Goal: Complete application form

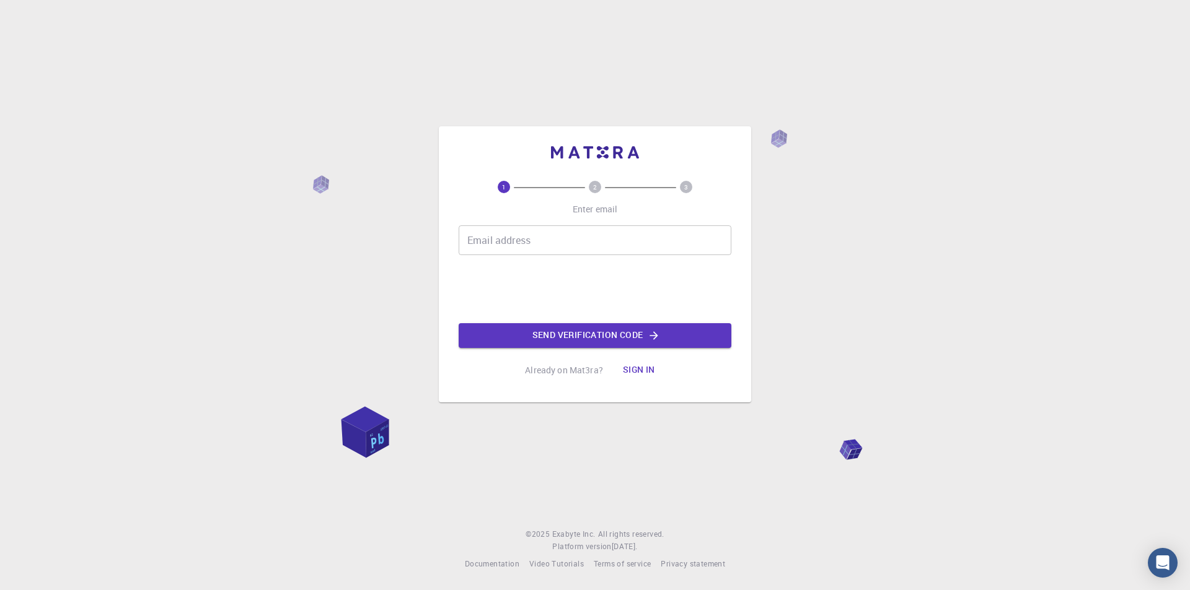
click at [547, 242] on input "Email address" at bounding box center [595, 241] width 273 height 30
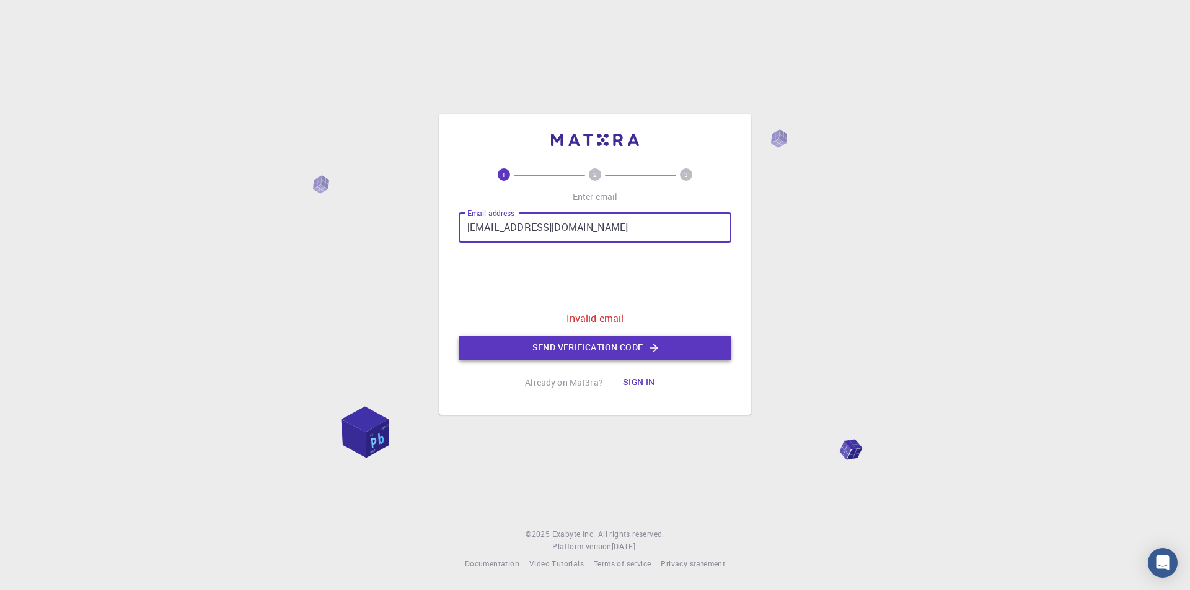
type input "[EMAIL_ADDRESS][DOMAIN_NAME]"
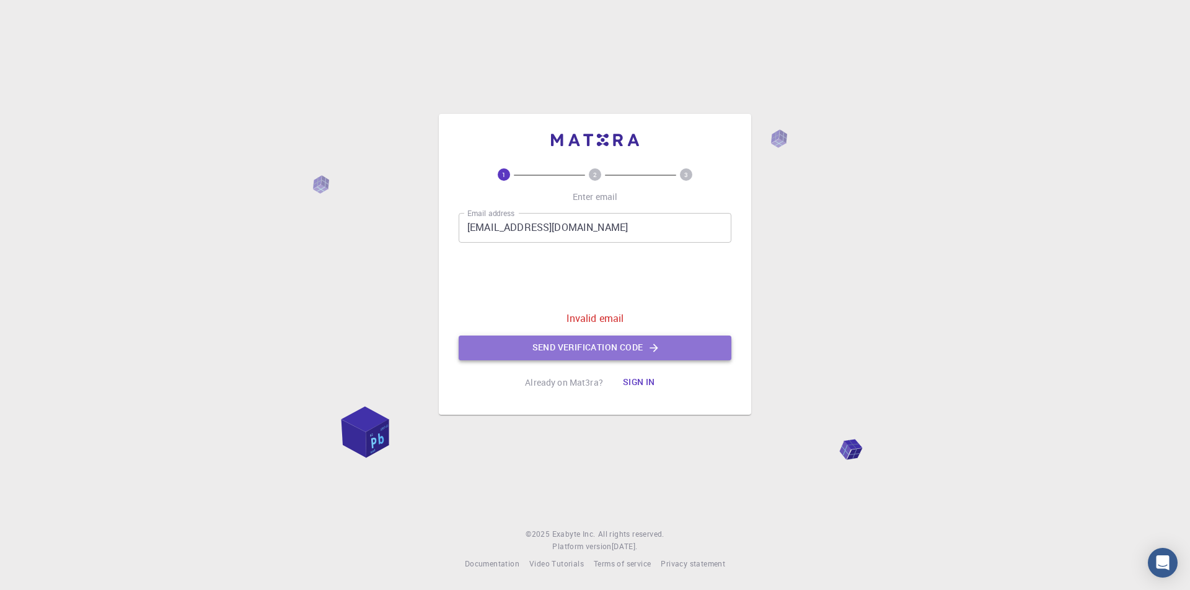
click at [583, 343] on button "Send verification code" at bounding box center [595, 348] width 273 height 25
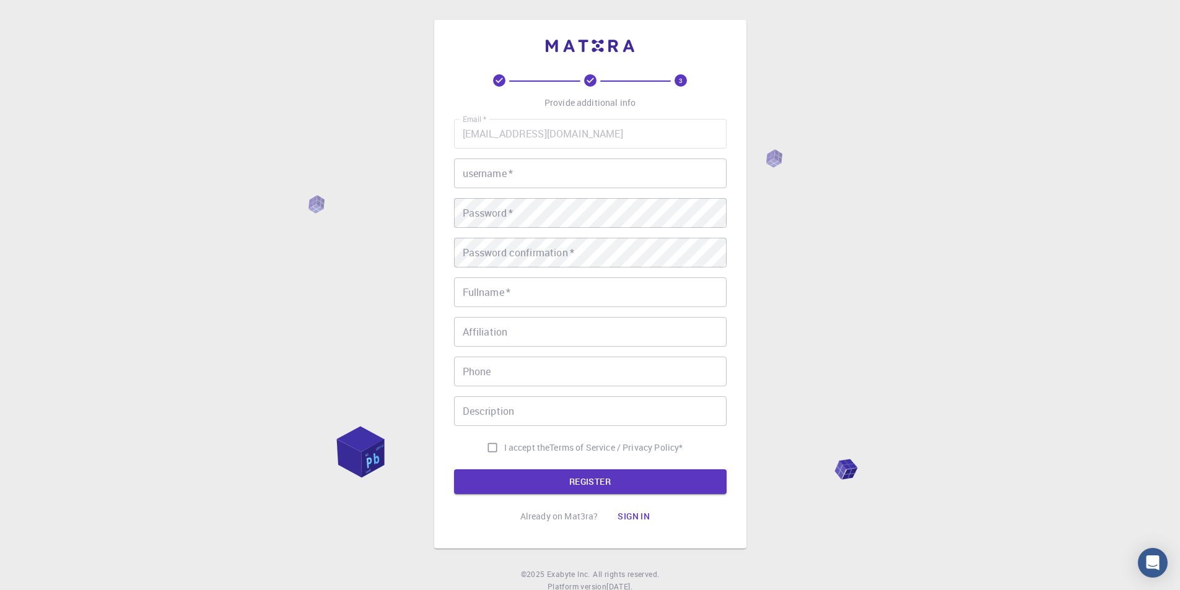
click at [553, 180] on input "username   *" at bounding box center [590, 174] width 273 height 30
type input "Omar_N2"
click at [453, 214] on div "3 Provide additional info Email   * [EMAIL_ADDRESS][DOMAIN_NAME] Email   * user…" at bounding box center [590, 284] width 312 height 529
drag, startPoint x: 495, startPoint y: 237, endPoint x: 502, endPoint y: 248, distance: 12.5
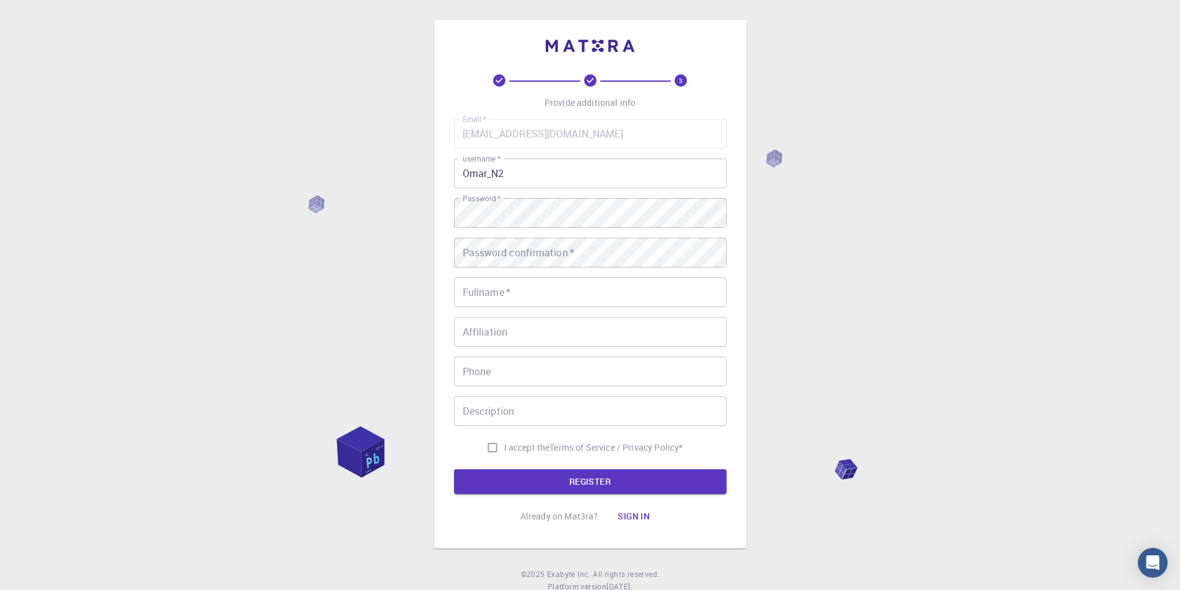
click at [502, 248] on div "Password confirmation   * Password confirmation   *" at bounding box center [590, 253] width 273 height 30
click at [504, 291] on input "Fullname   *" at bounding box center [590, 293] width 273 height 30
type input "[PERSON_NAME]"
click at [554, 444] on p "Terms of Service / Privacy Policy *" at bounding box center [616, 448] width 133 height 12
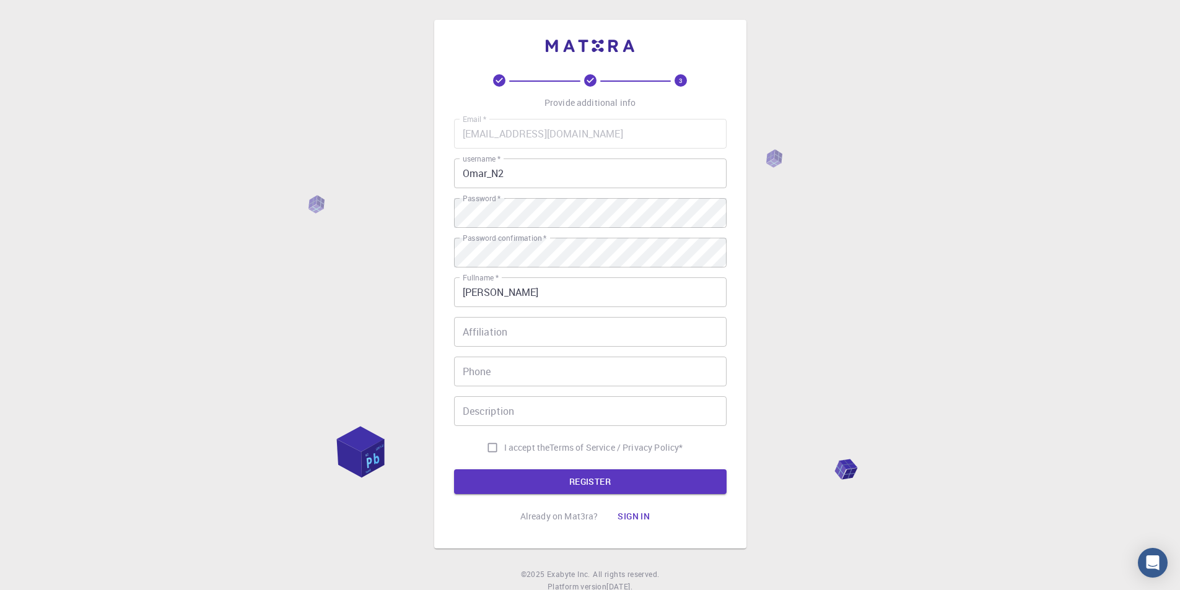
click at [493, 450] on input "I accept the Terms of Service / Privacy Policy *" at bounding box center [493, 448] width 24 height 24
checkbox input "true"
click at [508, 473] on button "REGISTER" at bounding box center [590, 482] width 273 height 25
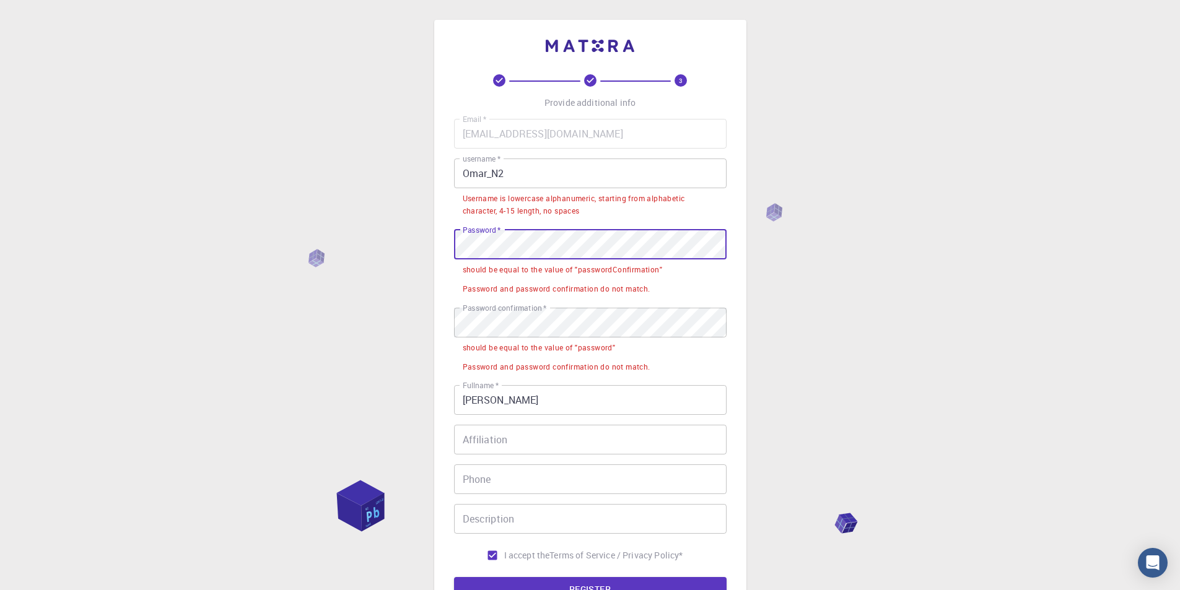
click at [443, 239] on div "3 Provide additional info Email   * [EMAIL_ADDRESS][DOMAIN_NAME] Email   * user…" at bounding box center [590, 338] width 312 height 637
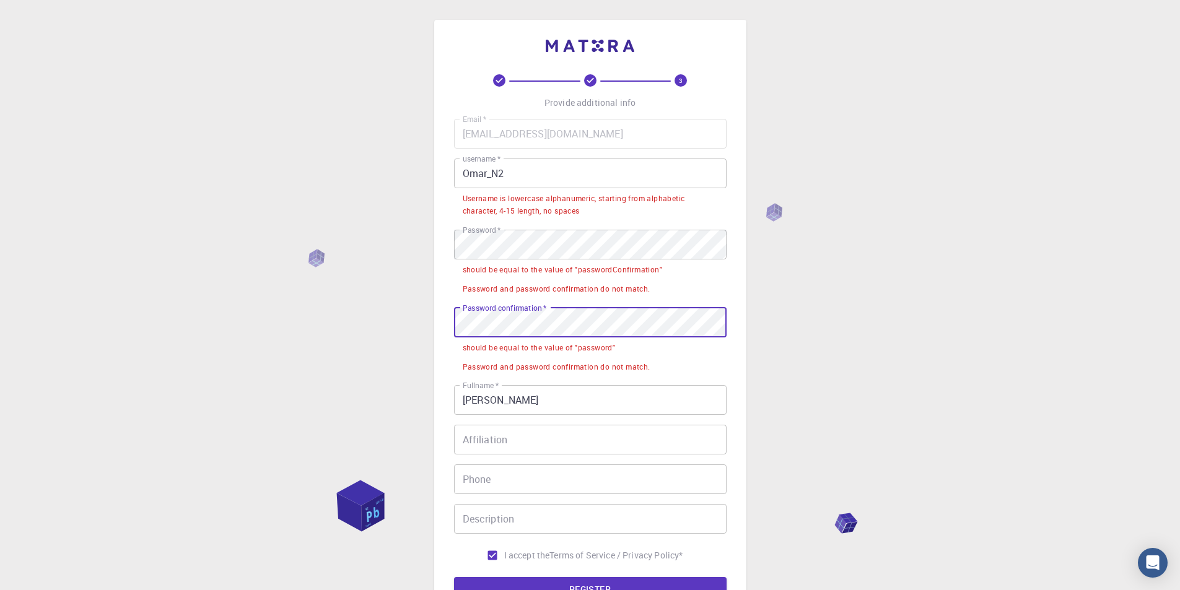
click at [407, 322] on div "3 Provide additional info Email   * [EMAIL_ADDRESS][DOMAIN_NAME] Email   * user…" at bounding box center [590, 369] width 1180 height 739
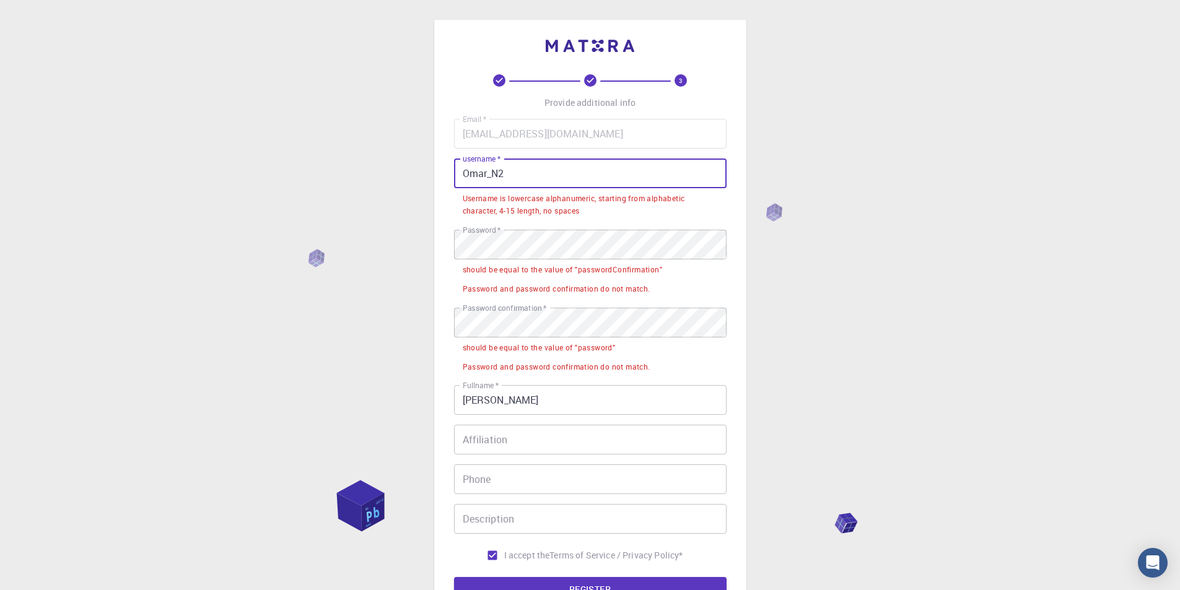
click at [469, 171] on input "Omar_N2" at bounding box center [590, 174] width 273 height 30
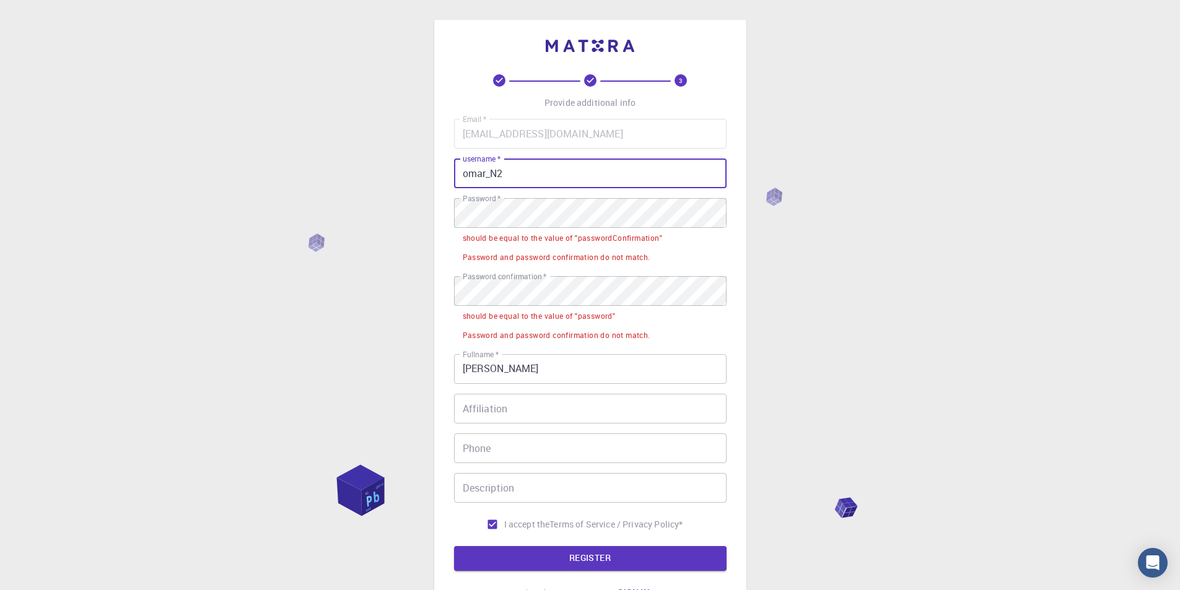
click at [498, 173] on input "omar_N2" at bounding box center [590, 174] width 273 height 30
type input "omar_n2"
click at [540, 558] on button "REGISTER" at bounding box center [590, 559] width 273 height 25
click at [540, 531] on span "I accept the" at bounding box center [527, 525] width 46 height 12
click at [504, 537] on input "I accept the Terms of Service / Privacy Policy *" at bounding box center [493, 525] width 24 height 24
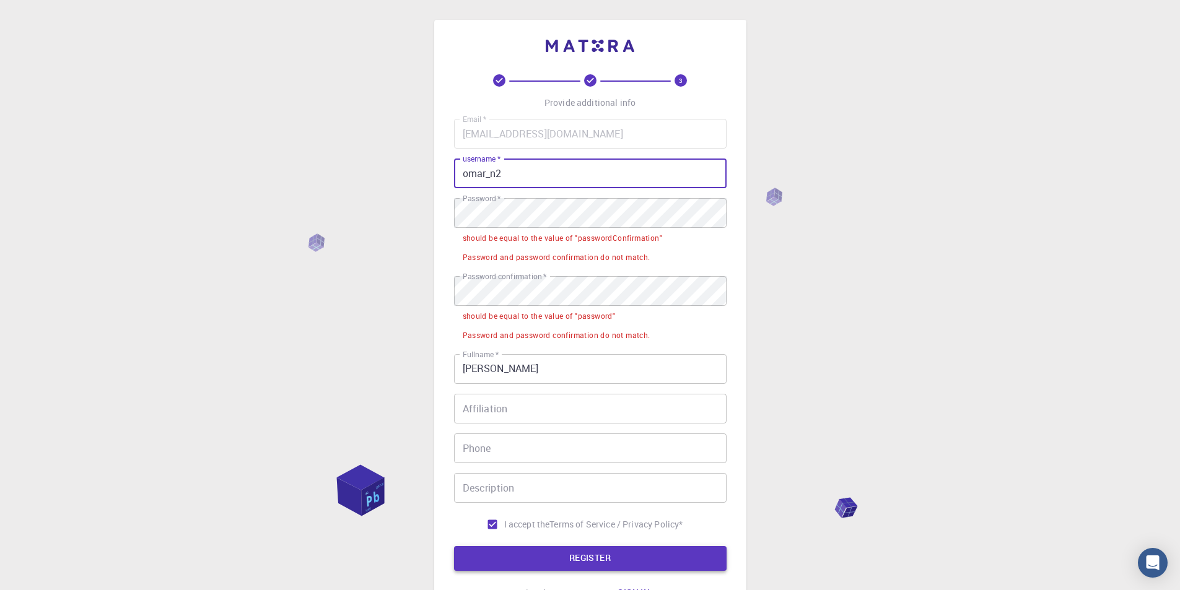
checkbox input "false"
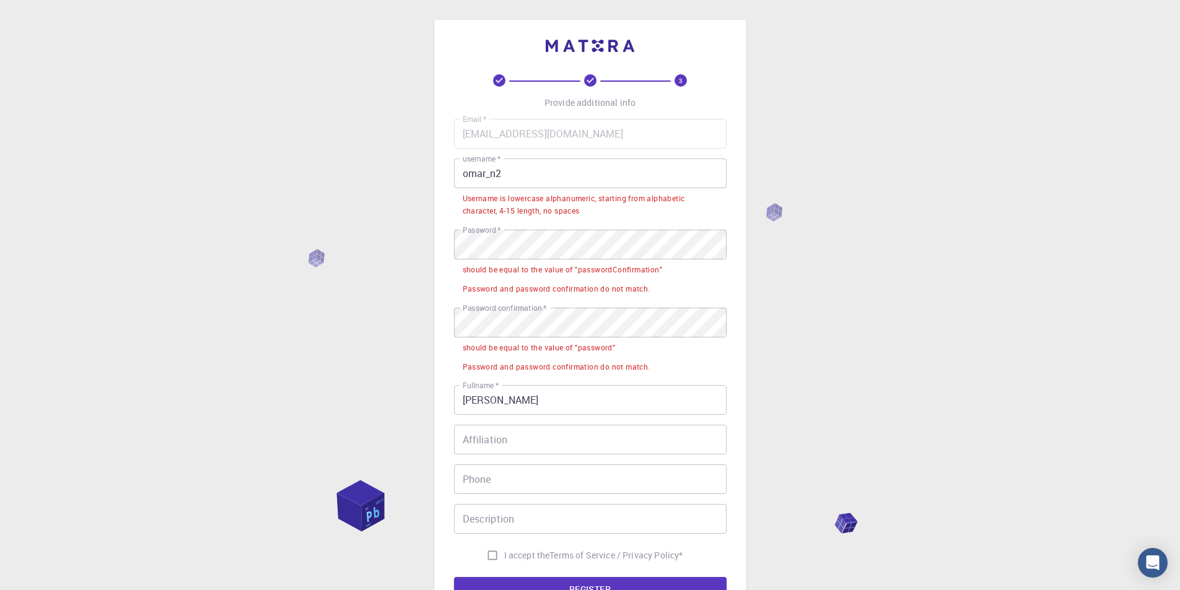
click at [492, 175] on input "omar_n2" at bounding box center [590, 174] width 273 height 30
click at [498, 175] on input "omar_n2" at bounding box center [590, 174] width 273 height 30
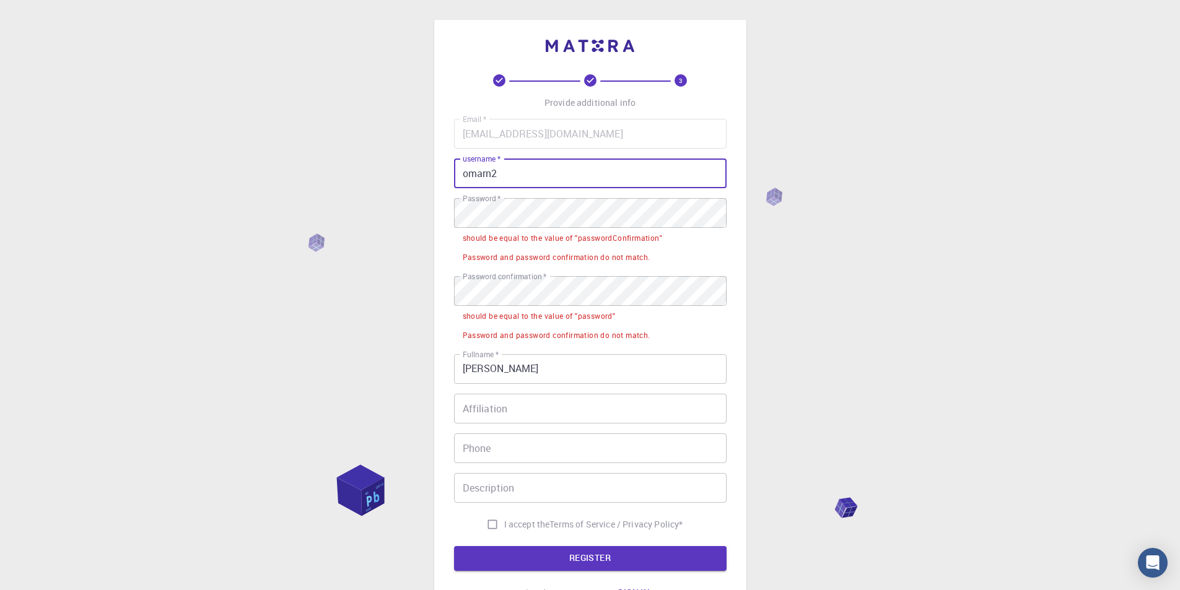
type input "omarn2"
click at [436, 211] on div "3 Provide additional info Email   * [EMAIL_ADDRESS][DOMAIN_NAME] Email   * user…" at bounding box center [590, 323] width 312 height 606
click at [434, 211] on div "3 Provide additional info Email   * [EMAIL_ADDRESS][DOMAIN_NAME] Email   * user…" at bounding box center [590, 323] width 312 height 606
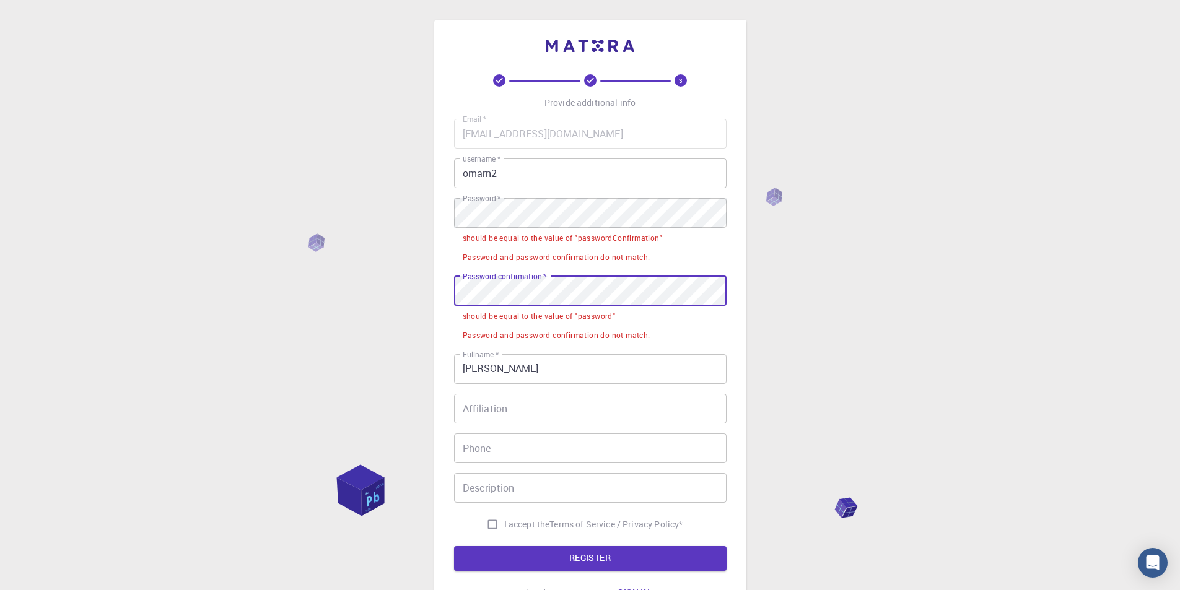
click at [429, 292] on div "3 Provide additional info Email   * [EMAIL_ADDRESS][DOMAIN_NAME] Email   * user…" at bounding box center [590, 353] width 1180 height 707
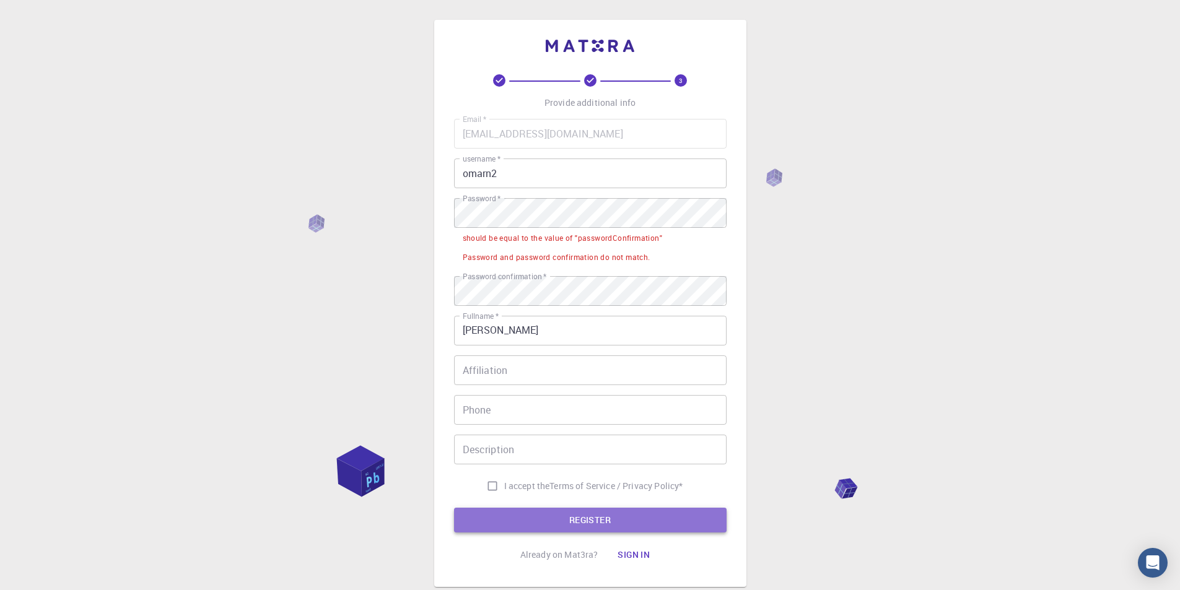
click at [577, 524] on button "REGISTER" at bounding box center [590, 520] width 273 height 25
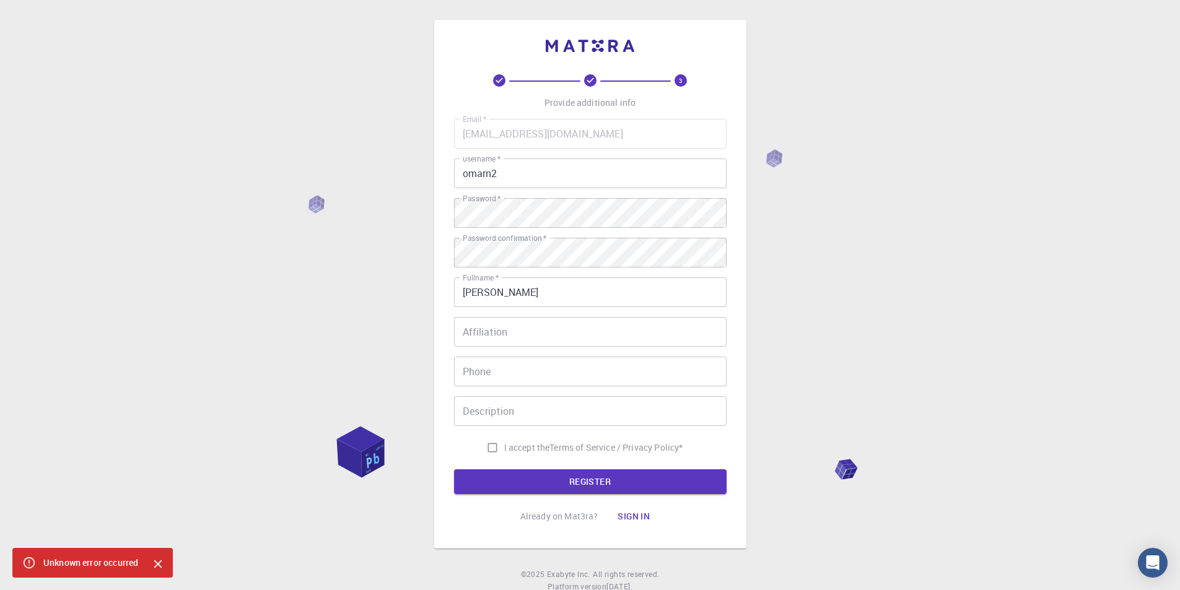
click at [485, 447] on input "I accept the Terms of Service / Privacy Policy *" at bounding box center [493, 448] width 24 height 24
checkbox input "true"
click at [506, 479] on button "REGISTER" at bounding box center [590, 482] width 273 height 25
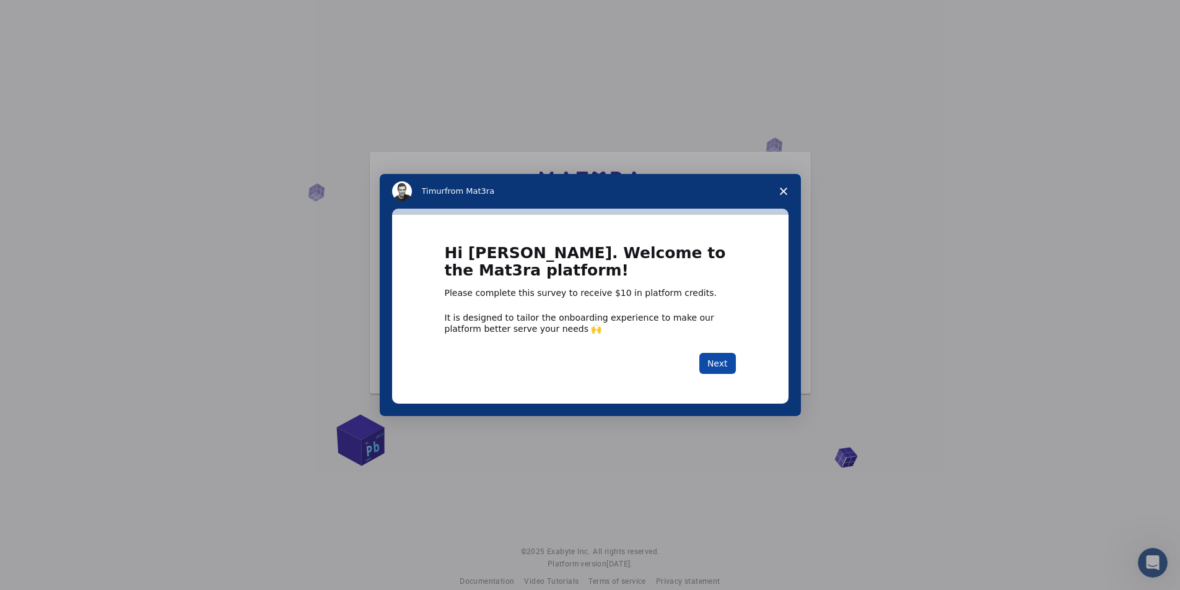
click at [716, 360] on button "Next" at bounding box center [718, 363] width 37 height 21
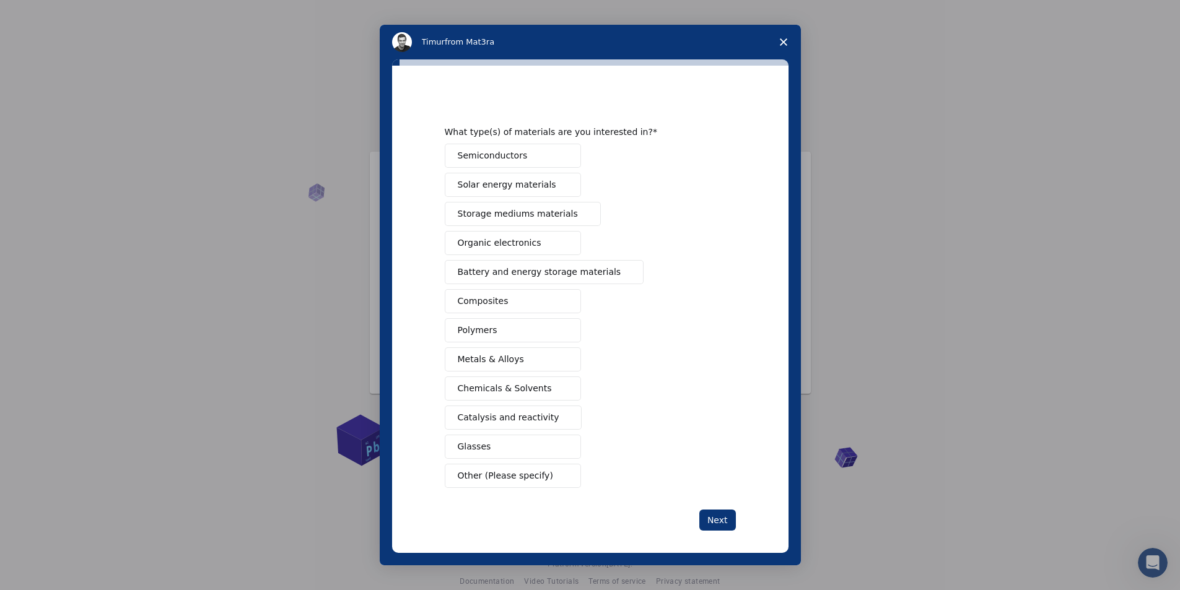
click at [524, 389] on span "Chemicals & Solvents" at bounding box center [505, 388] width 94 height 13
click at [532, 418] on span "Catalysis and reactivity" at bounding box center [509, 417] width 102 height 13
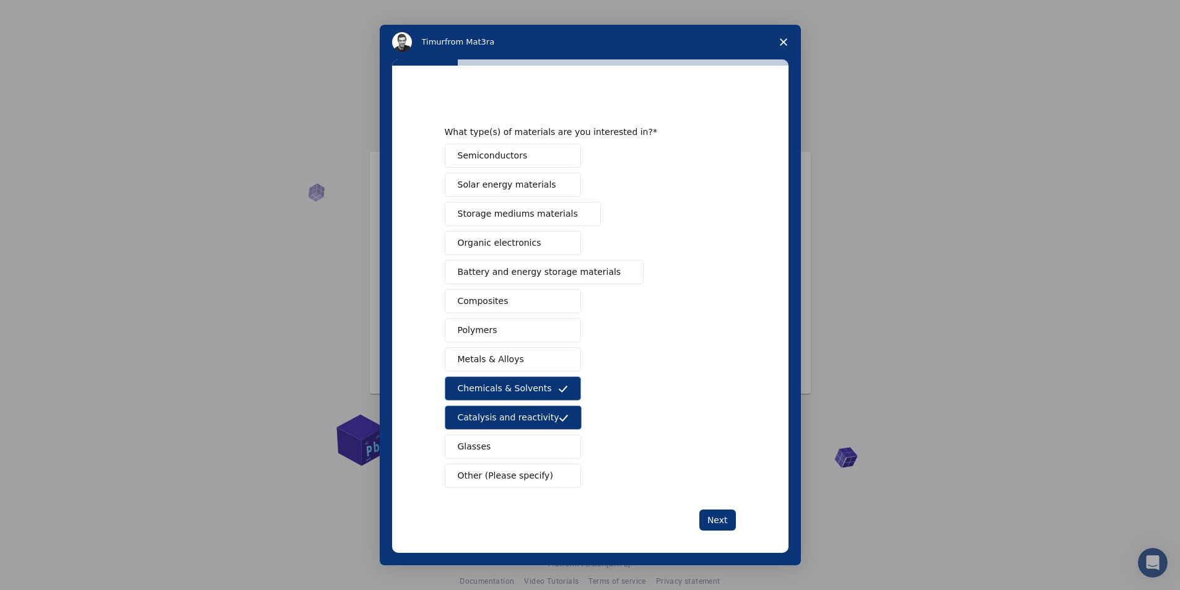
click at [517, 447] on button "Glasses" at bounding box center [513, 447] width 136 height 24
click at [708, 519] on button "Next" at bounding box center [718, 520] width 37 height 21
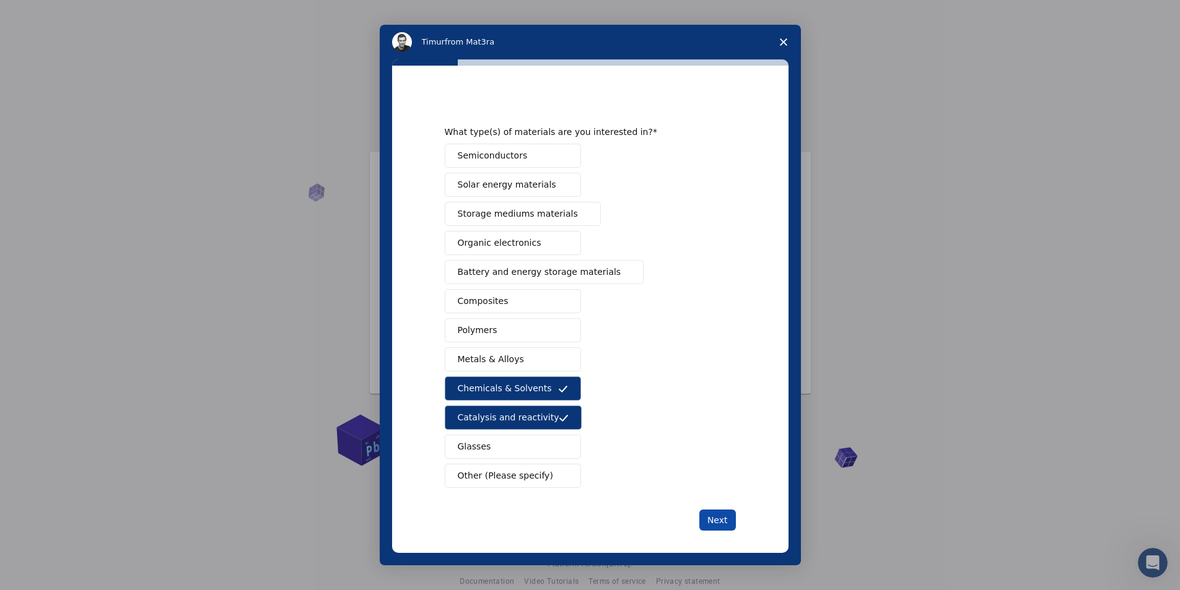
click at [708, 519] on button "Next" at bounding box center [718, 520] width 37 height 21
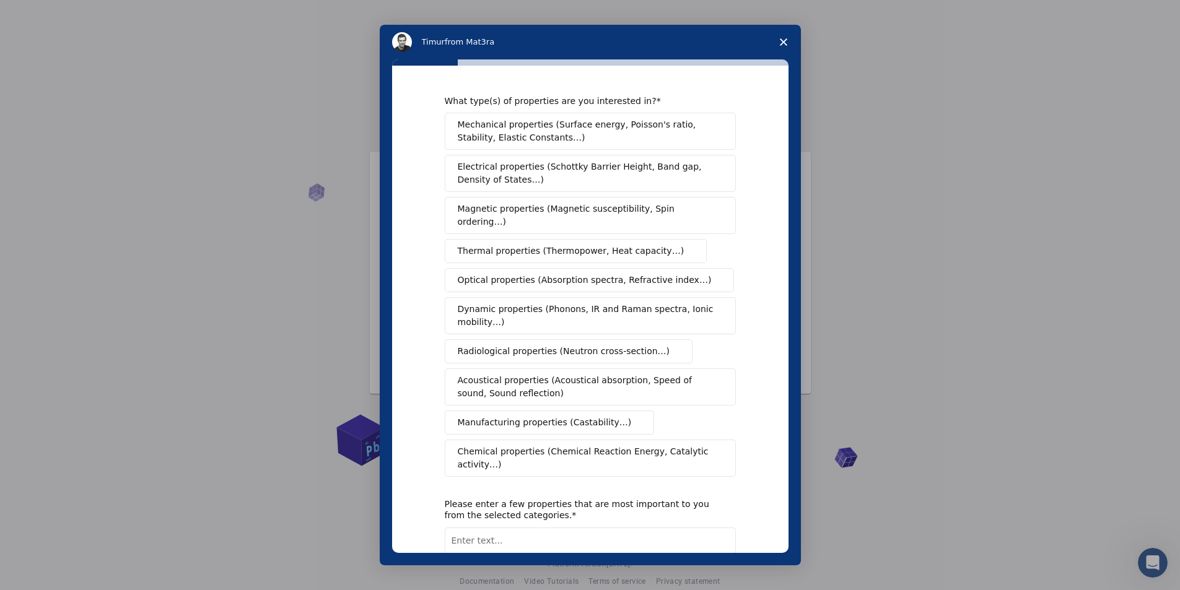
click at [654, 446] on span "Chemical properties (Chemical Reaction Energy, Catalytic activity…)" at bounding box center [586, 459] width 257 height 26
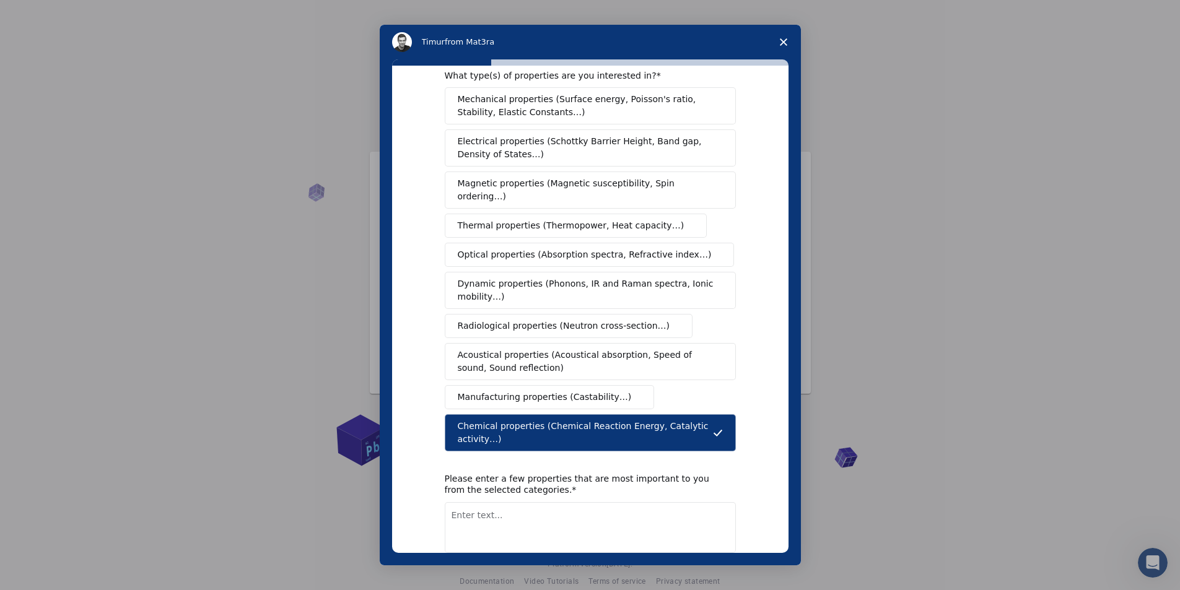
scroll to position [72, 0]
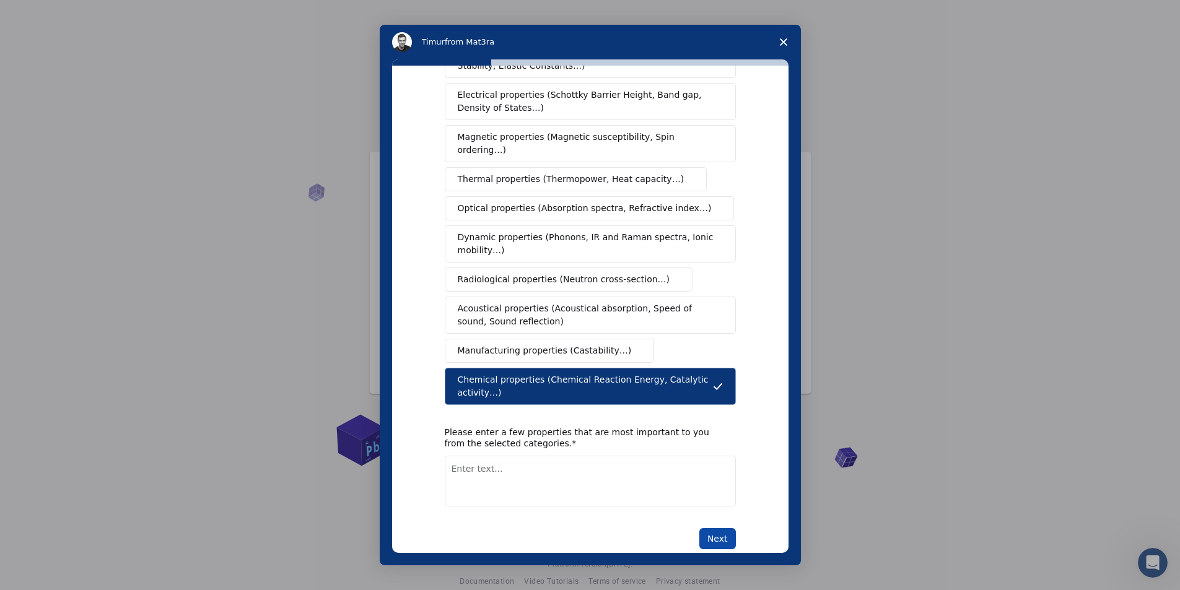
click at [718, 529] on button "Next" at bounding box center [718, 539] width 37 height 21
click at [582, 465] on textarea "Enter text..." at bounding box center [590, 481] width 291 height 51
type textarea "catalytic activity and degradation rate"
click at [705, 529] on button "Next" at bounding box center [718, 539] width 37 height 21
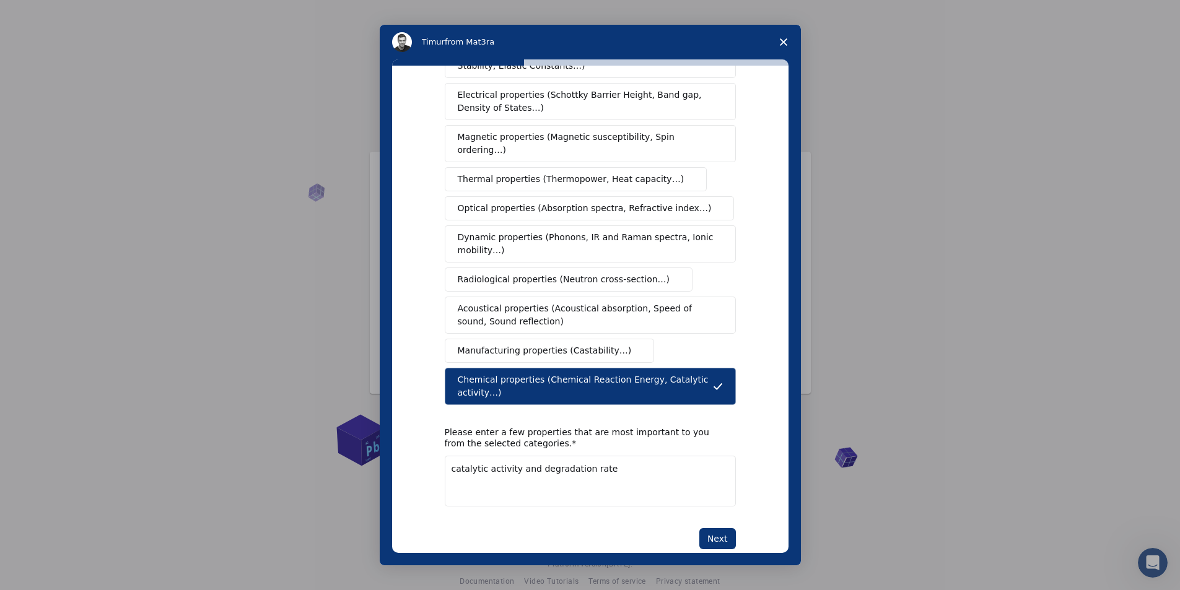
scroll to position [0, 0]
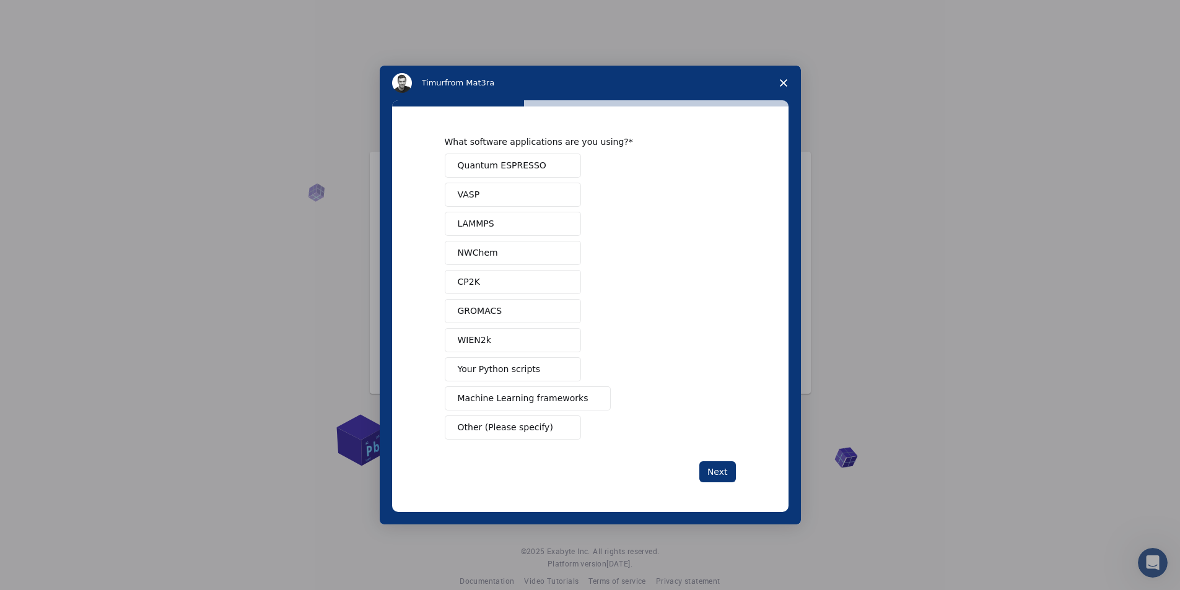
click at [536, 373] on button "Your Python scripts" at bounding box center [513, 370] width 136 height 24
click at [537, 372] on button "Your Python scripts" at bounding box center [513, 370] width 136 height 24
click at [706, 466] on button "Next" at bounding box center [718, 472] width 37 height 21
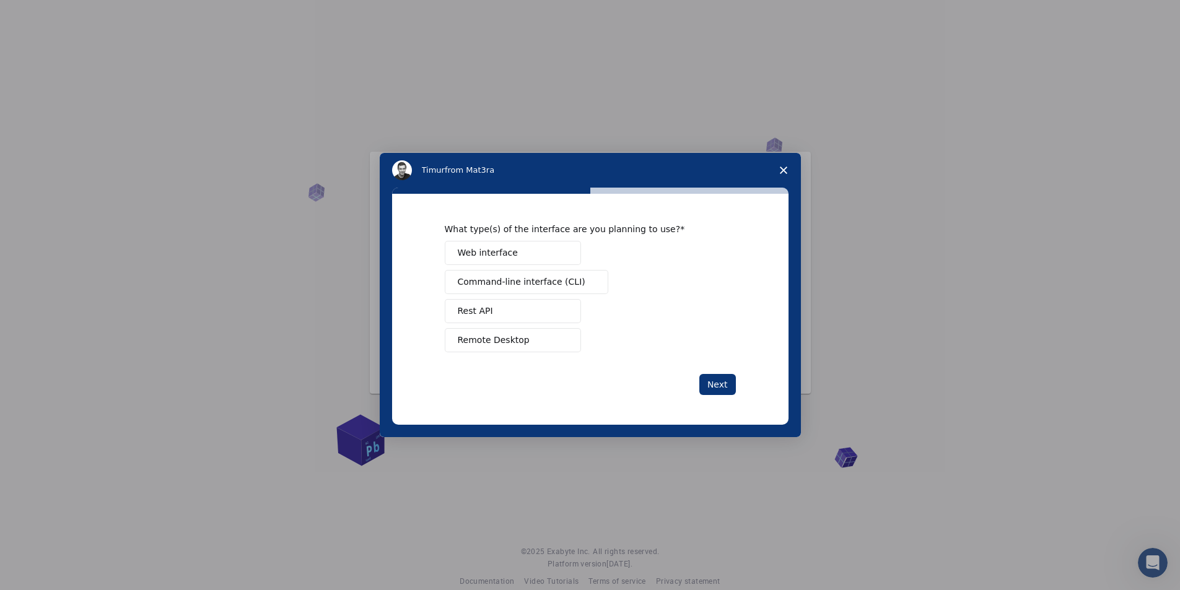
click at [535, 286] on span "Command-line interface (CLI)" at bounding box center [522, 282] width 128 height 13
click at [535, 301] on button "Rest API" at bounding box center [513, 311] width 136 height 24
click at [539, 276] on span "Command-line interface (CLI)" at bounding box center [522, 282] width 128 height 13
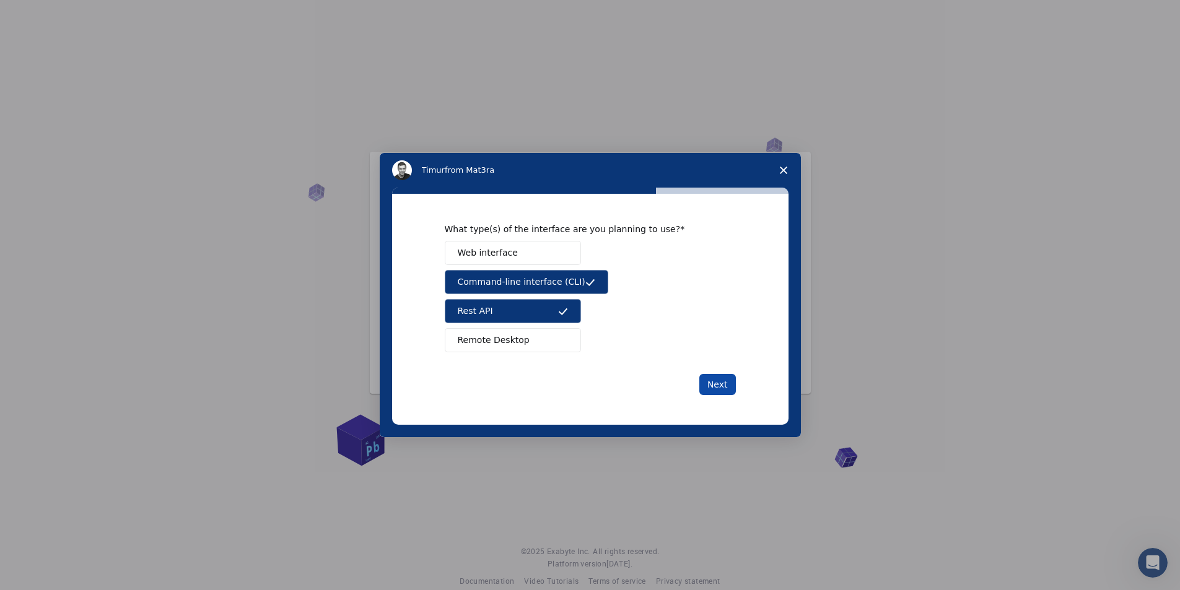
click at [727, 393] on button "Next" at bounding box center [718, 384] width 37 height 21
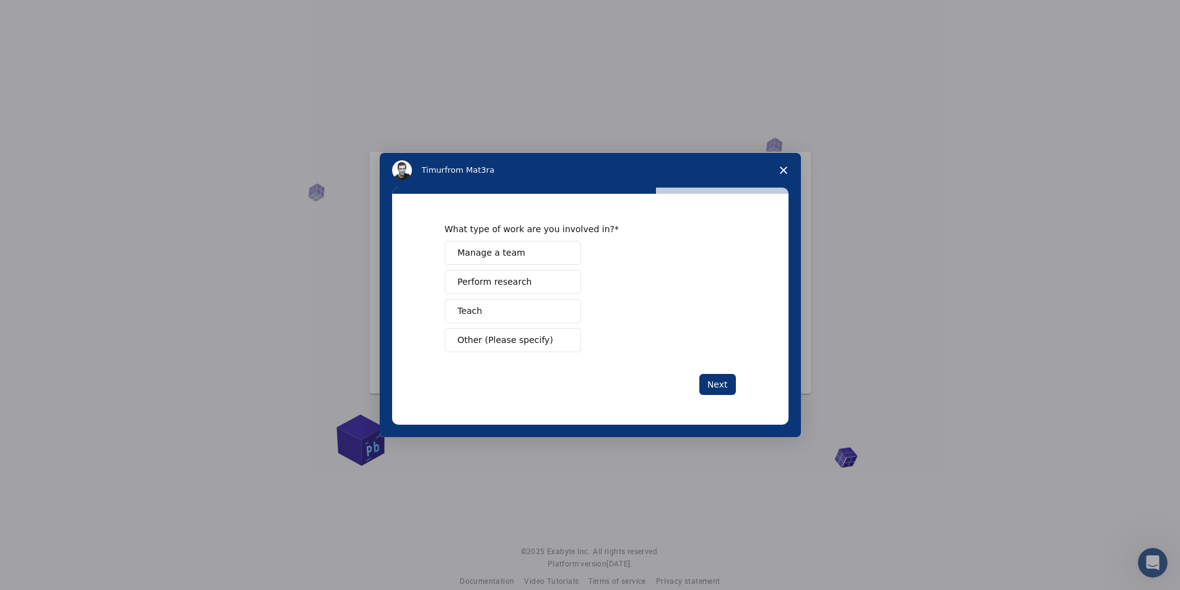
click at [542, 283] on button "Perform research" at bounding box center [513, 282] width 136 height 24
click at [702, 381] on button "Next" at bounding box center [718, 384] width 37 height 21
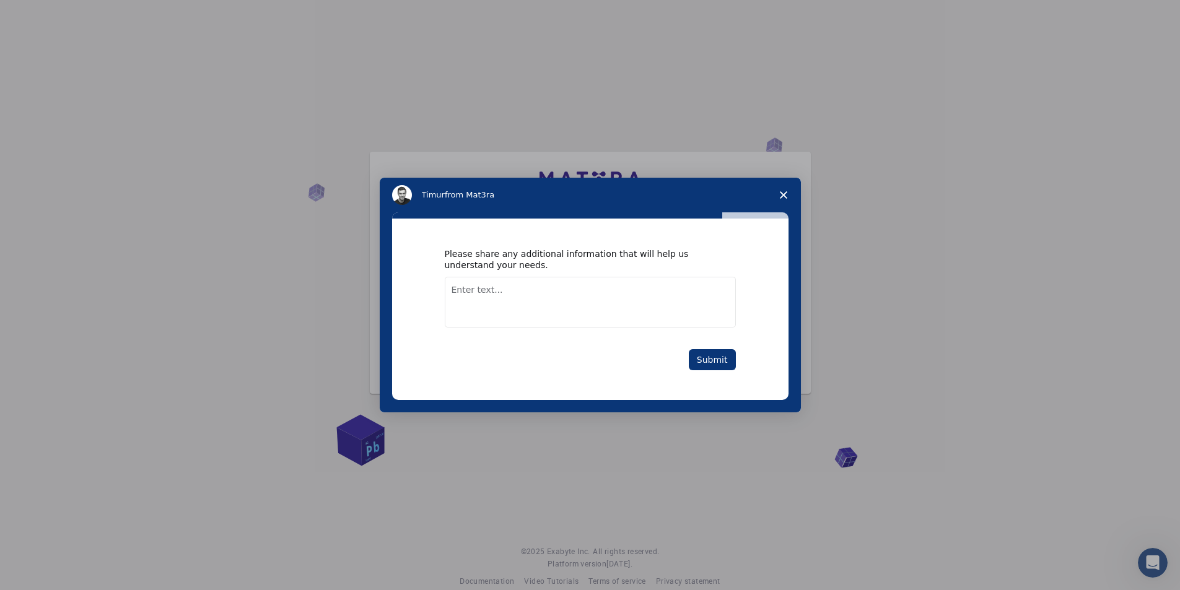
click at [613, 302] on textarea "Enter text..." at bounding box center [590, 302] width 291 height 51
type textarea "i want to make a model for all H2O2 degradation factors as NADH peroxidase and …"
click at [718, 362] on button "Submit" at bounding box center [712, 359] width 47 height 21
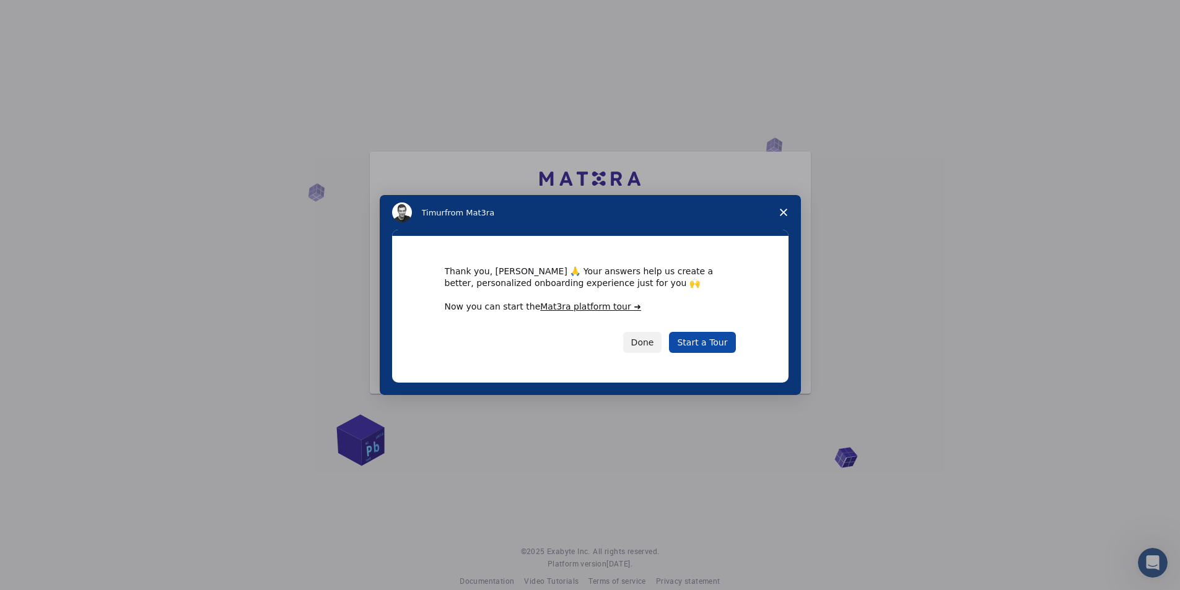
click at [718, 343] on link "Start a Tour" at bounding box center [702, 342] width 66 height 21
click at [705, 346] on link "Start a Tour" at bounding box center [702, 342] width 66 height 21
click at [661, 340] on button "Done" at bounding box center [642, 342] width 39 height 21
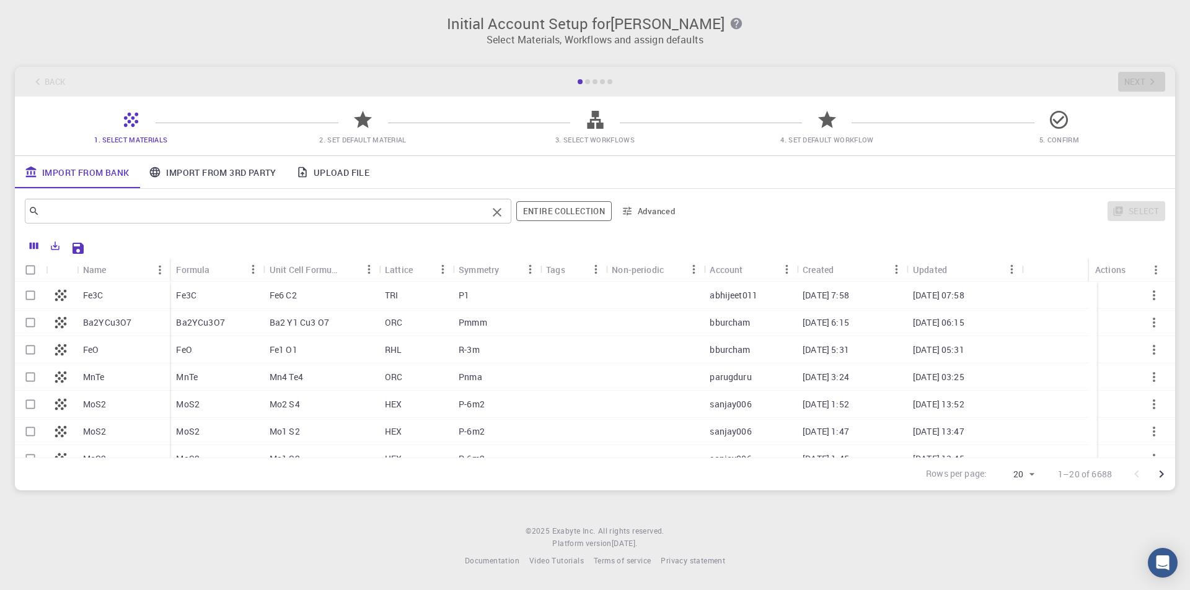
click at [332, 212] on input "text" at bounding box center [263, 211] width 447 height 17
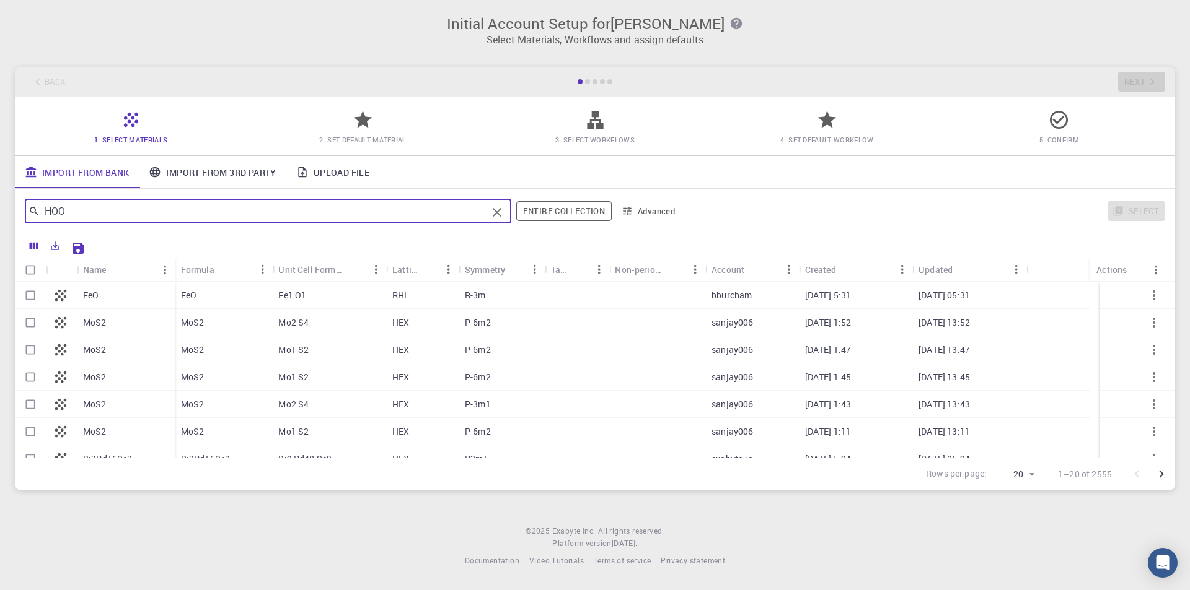
type input "HOOH"
